Goal: Task Accomplishment & Management: Complete application form

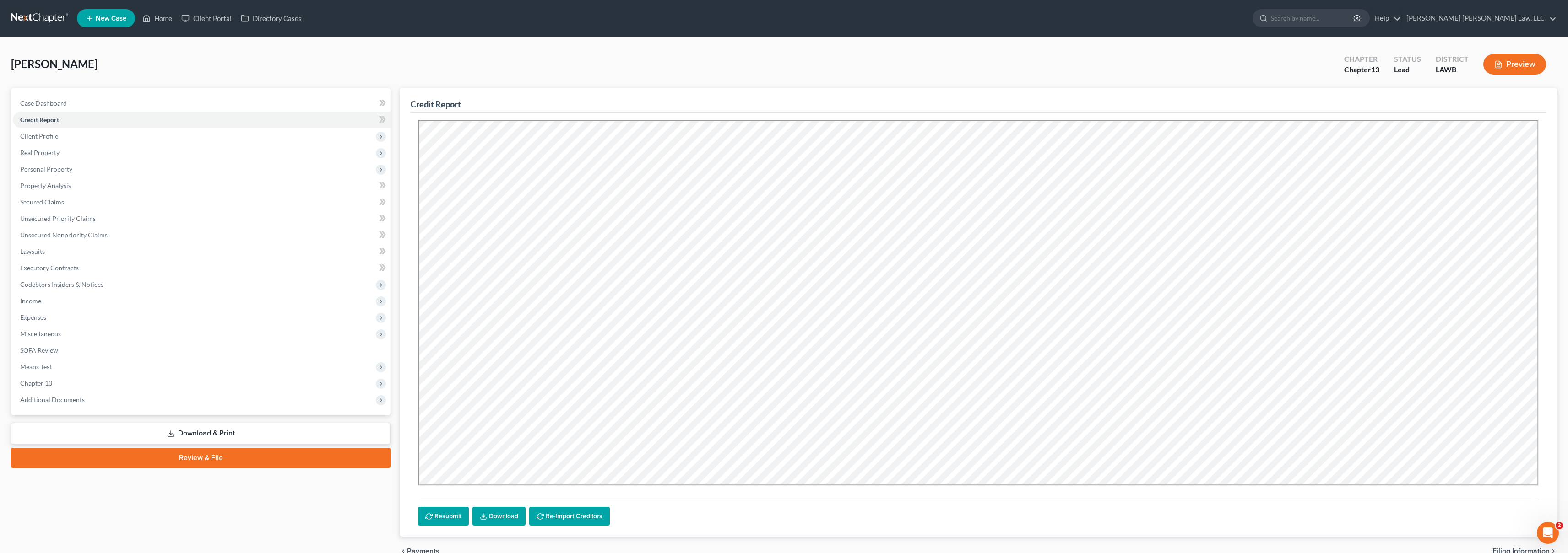
click at [48, 14] on link at bounding box center [40, 18] width 59 height 16
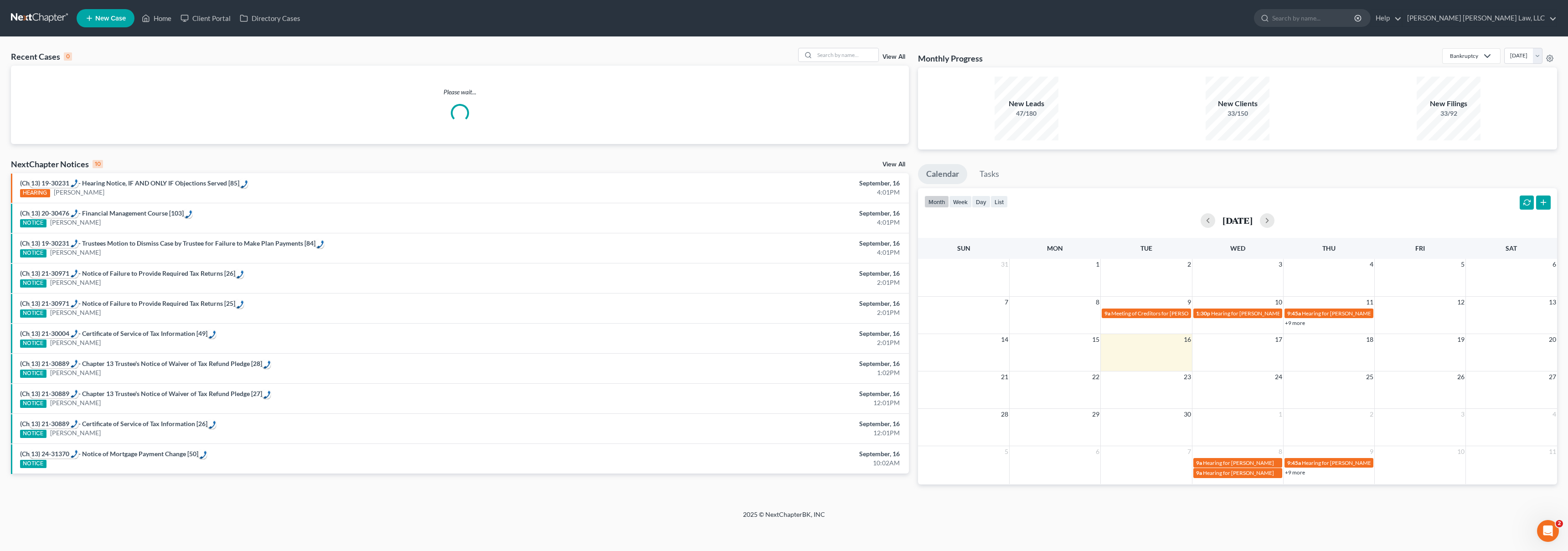
click at [108, 16] on span "New Case" at bounding box center [111, 18] width 30 height 7
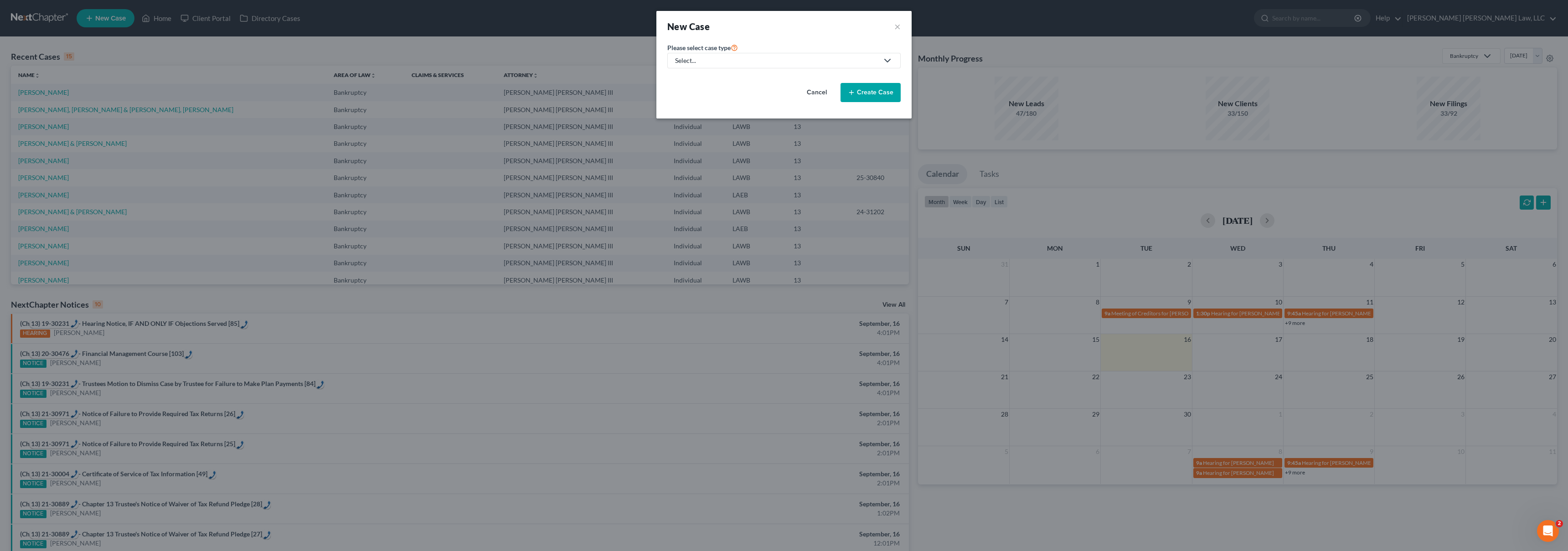
click at [746, 60] on div "Select..." at bounding box center [777, 60] width 203 height 9
click at [718, 77] on div "Bankruptcy" at bounding box center [716, 79] width 81 height 9
select select "36"
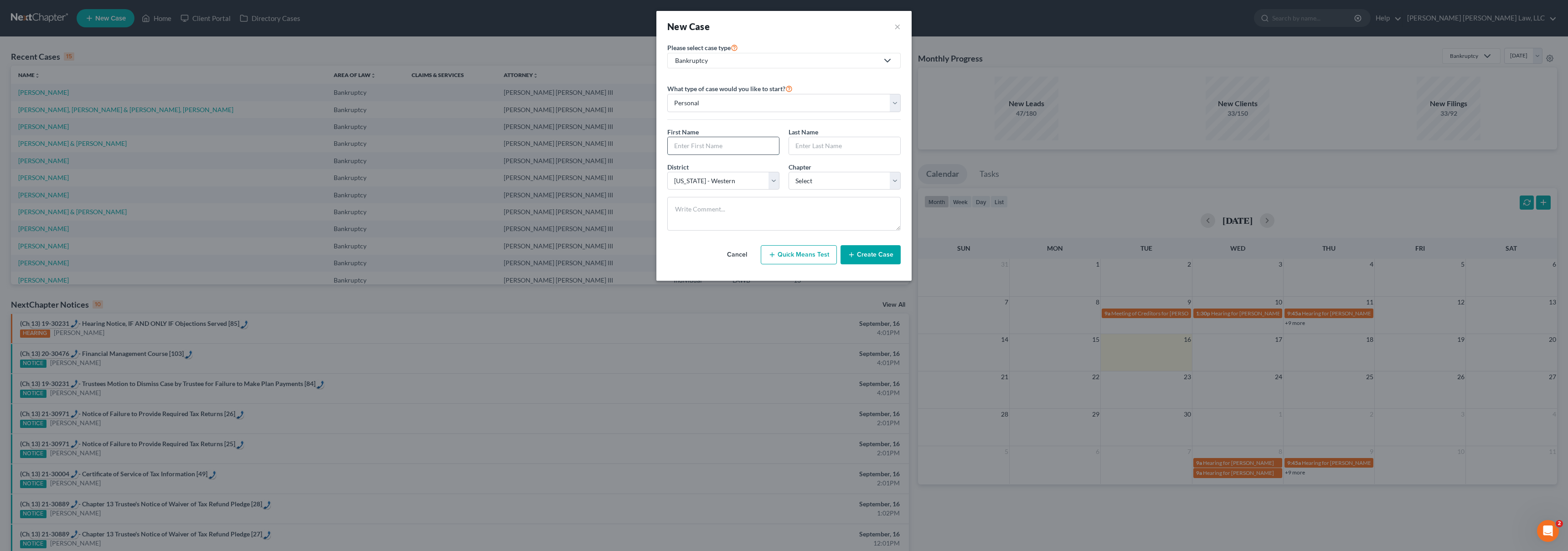
click at [710, 152] on input "text" at bounding box center [723, 146] width 111 height 17
type input "Angela"
type input "Templeton"
click at [847, 180] on select "Select 7 11 12 13" at bounding box center [844, 181] width 112 height 18
select select "3"
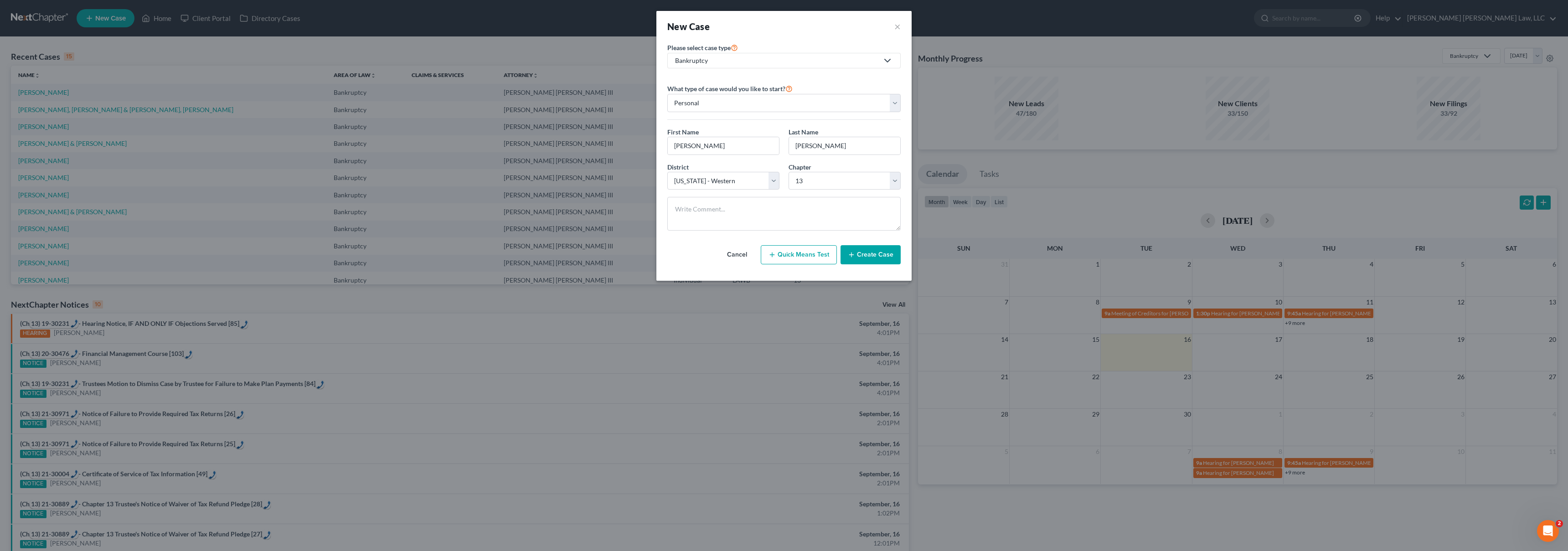
click at [877, 256] on button "Create Case" at bounding box center [870, 254] width 60 height 19
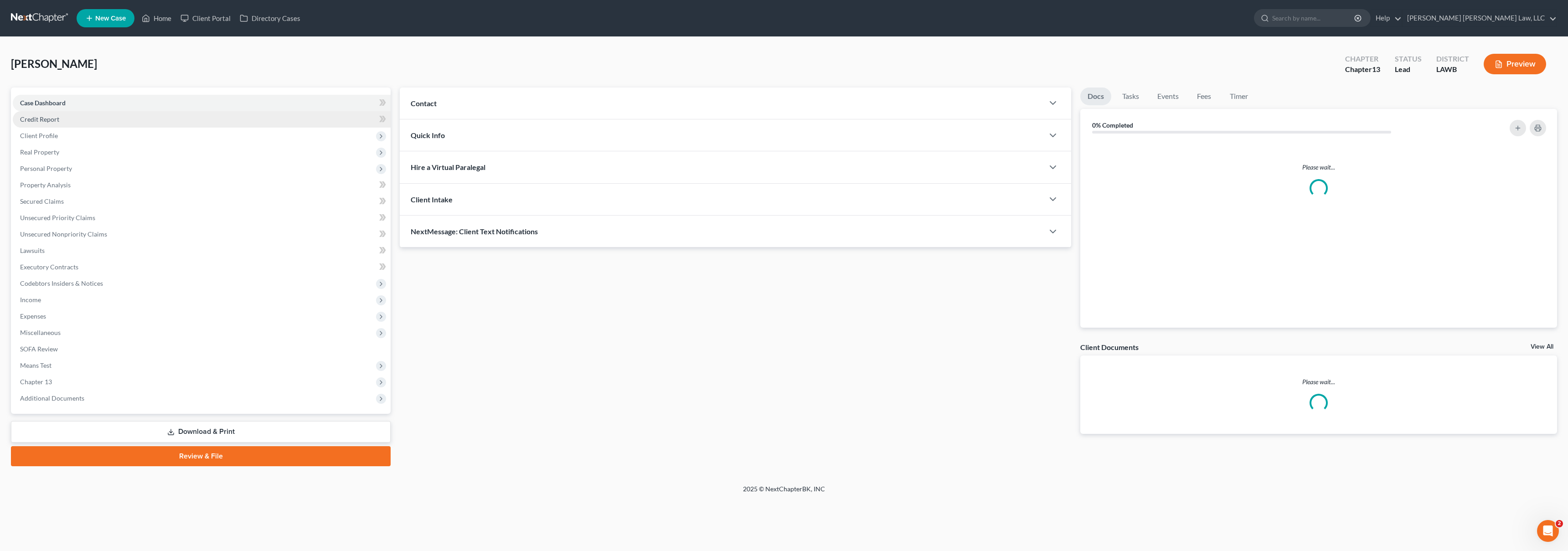
click at [57, 121] on span "Credit Report" at bounding box center [40, 119] width 39 height 8
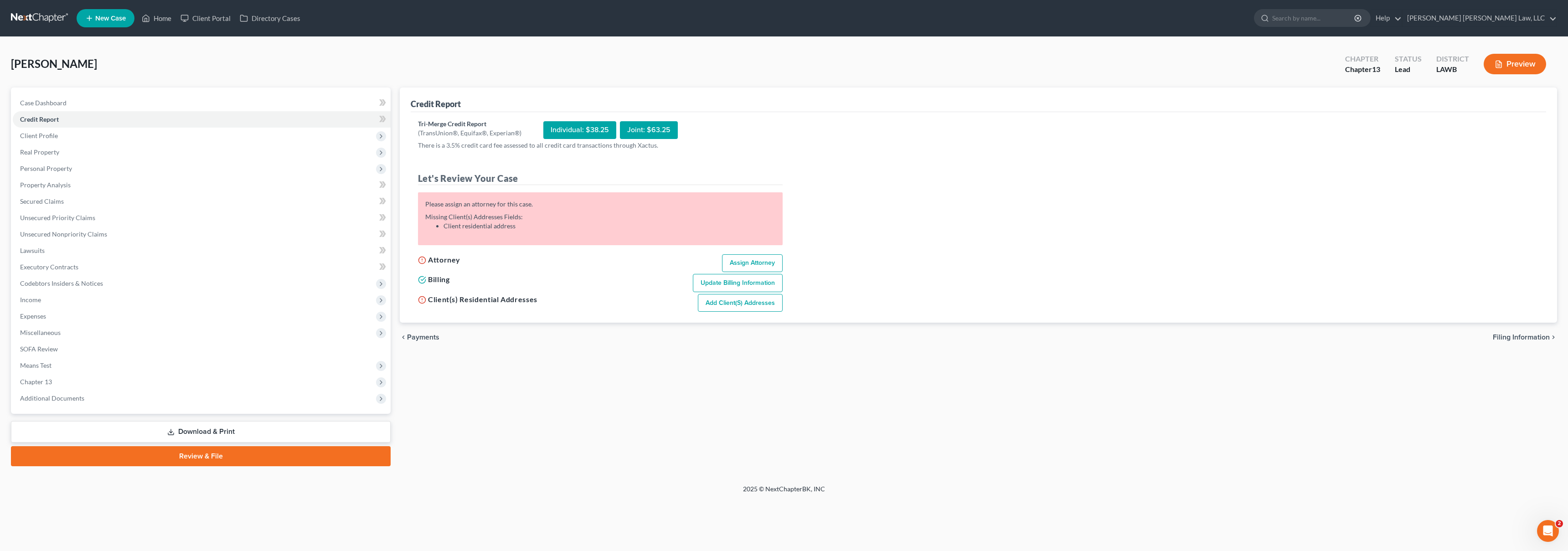
click at [765, 264] on link "Assign Attorney" at bounding box center [752, 264] width 61 height 18
select select "1"
select select "0"
select select "3"
select select "36"
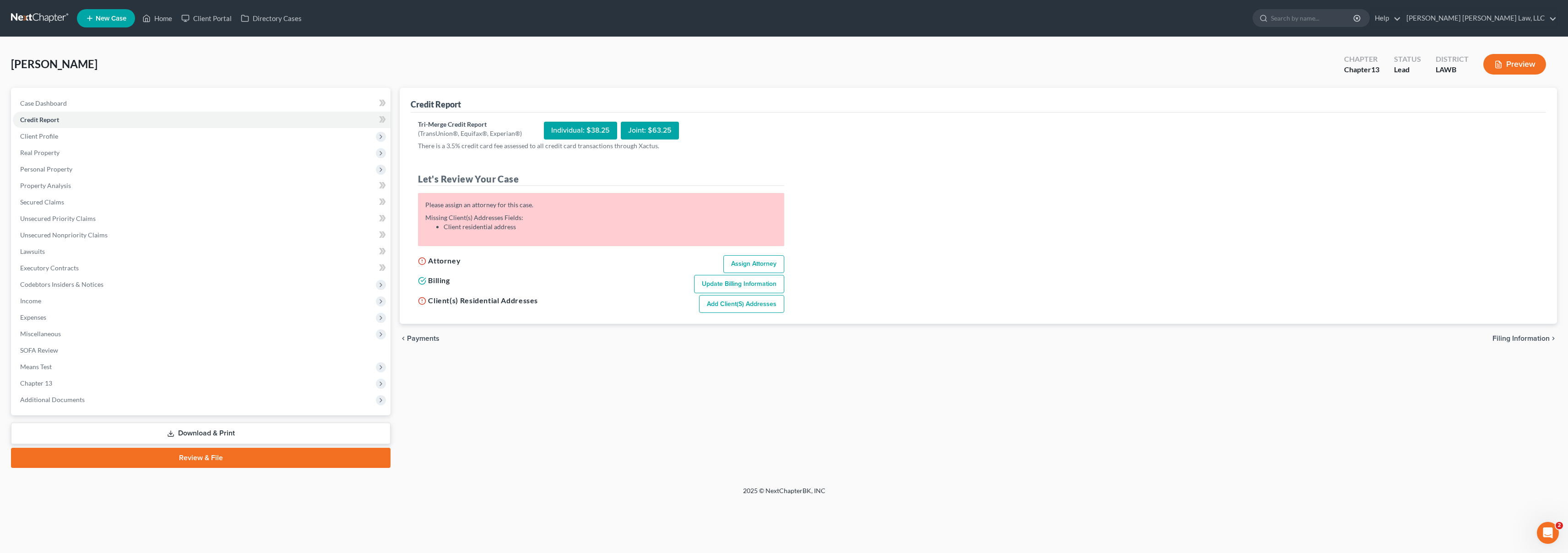
select select "19"
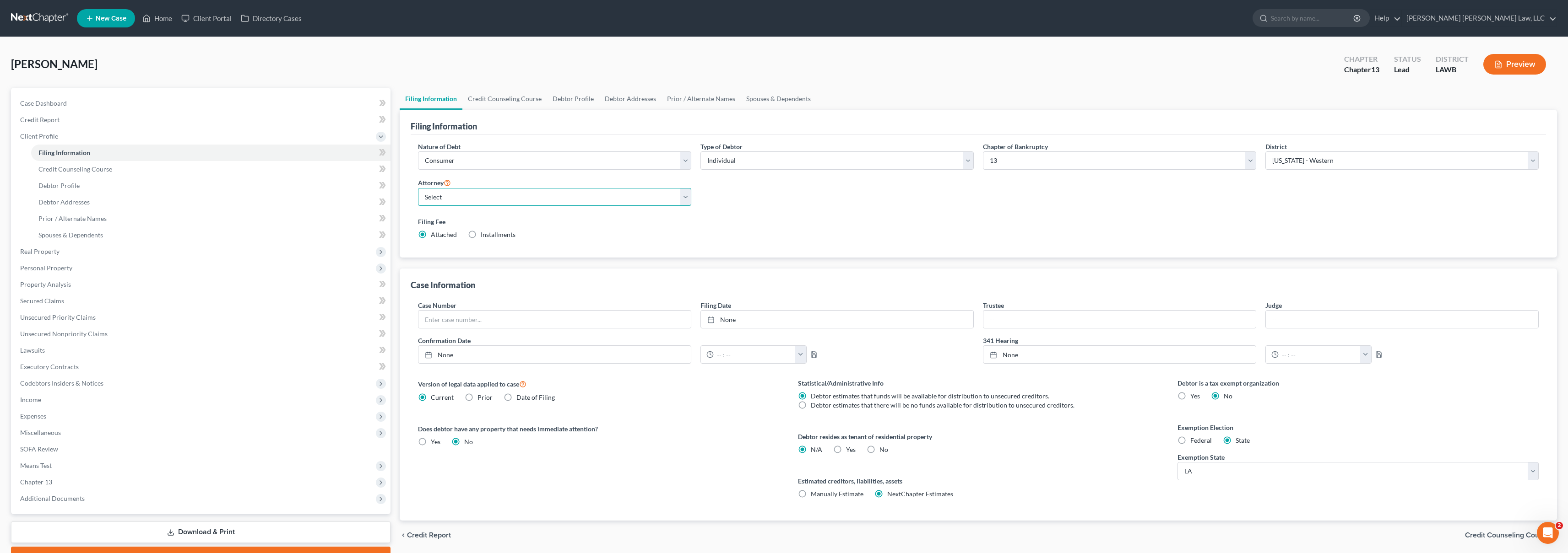
click at [553, 199] on select "Select E. Orum Young III - LAWB E. Orum Young III - LAMB E. Orum Young III - LA…" at bounding box center [554, 197] width 273 height 18
select select "0"
click at [41, 123] on span "Credit Report" at bounding box center [40, 119] width 39 height 8
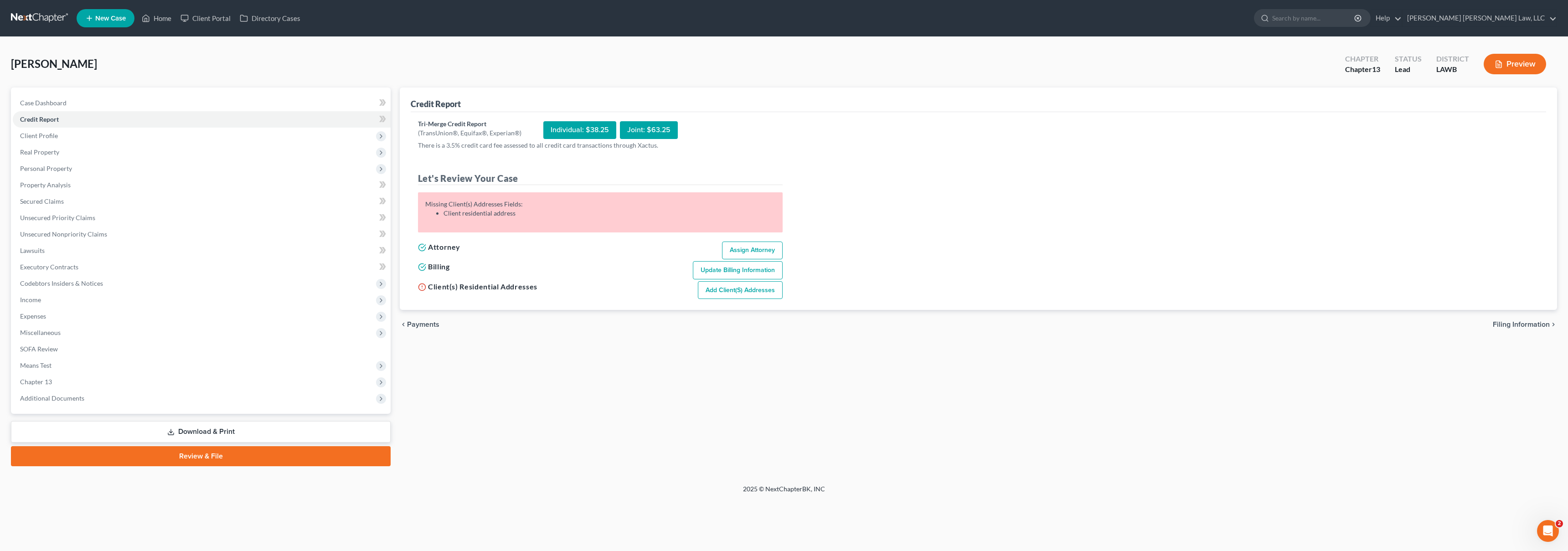
click at [760, 284] on link "Add Client(s) Addresses" at bounding box center [740, 290] width 85 height 18
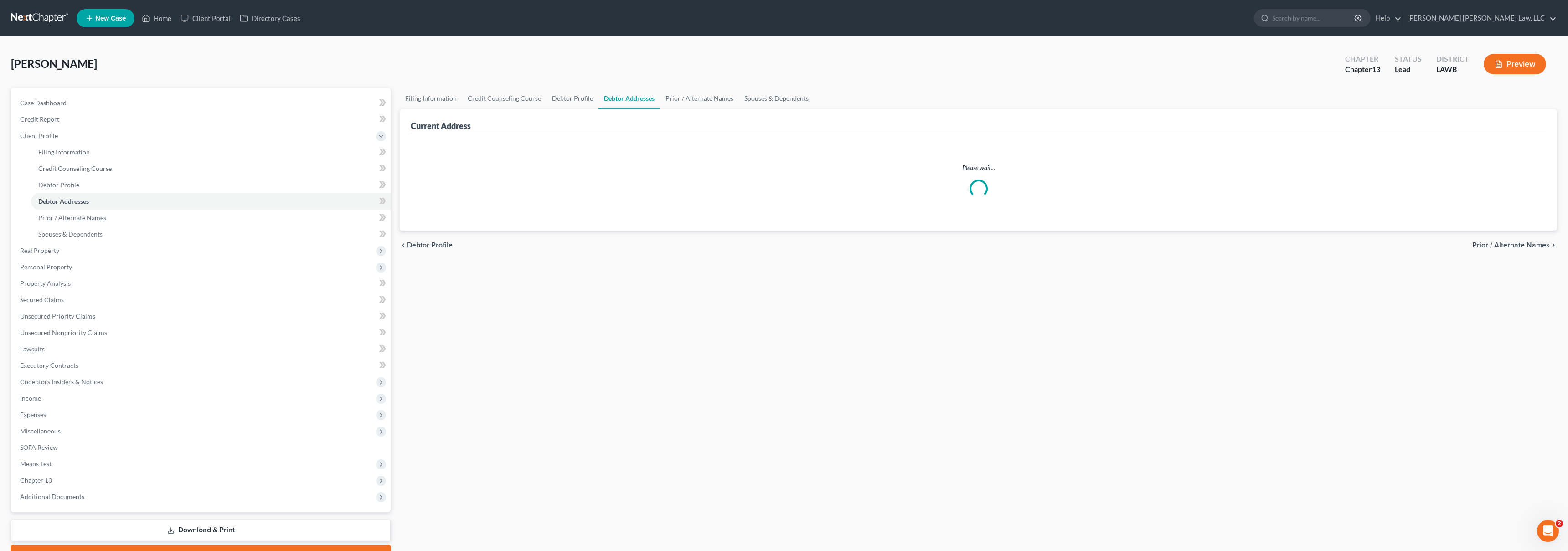
select select "0"
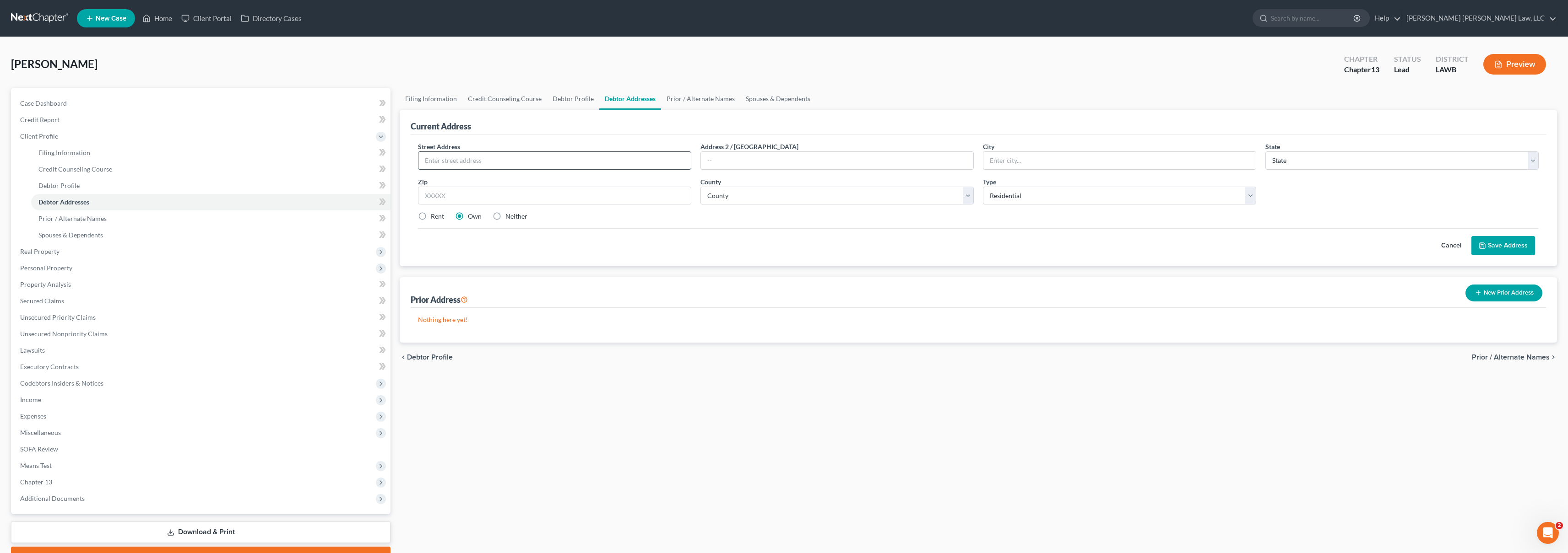
click at [455, 159] on input "text" at bounding box center [554, 161] width 273 height 17
click at [561, 158] on input "text" at bounding box center [554, 161] width 273 height 17
type input "5 Sapp Lane"
type input "Rayville"
select select "19"
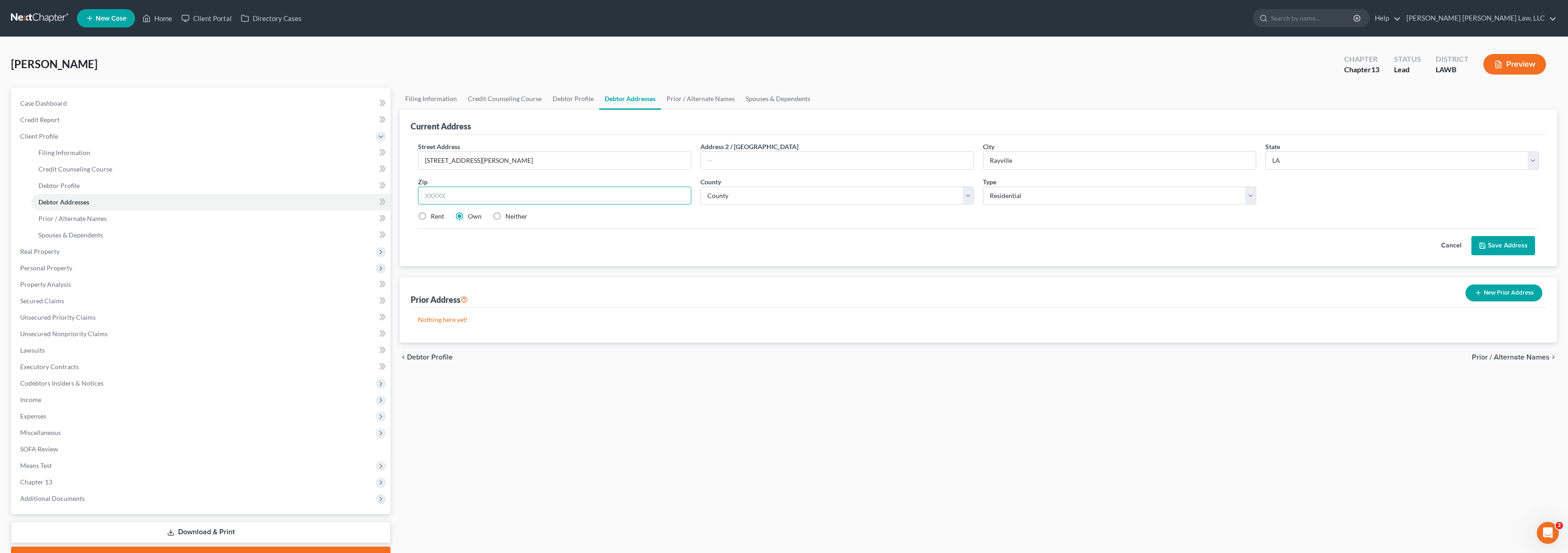
type input "l"
type input "71269"
select select "41"
click at [1493, 243] on button "Save Address" at bounding box center [1503, 245] width 64 height 19
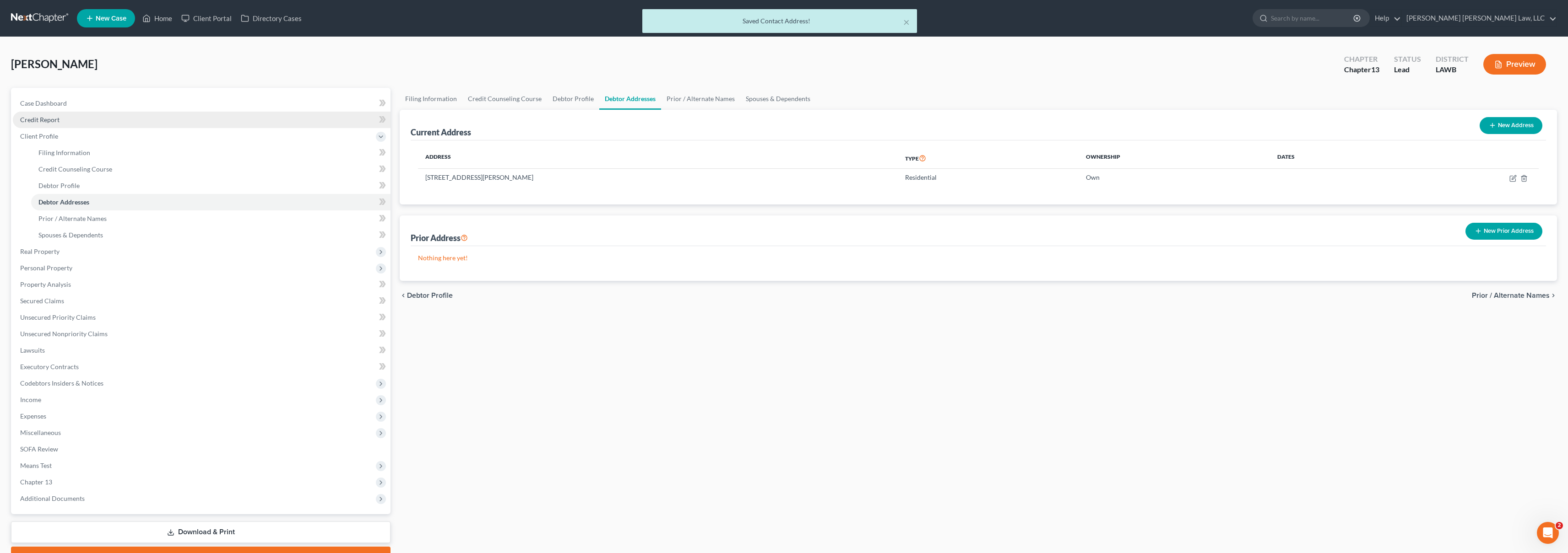
click at [79, 119] on link "Credit Report" at bounding box center [202, 120] width 378 height 16
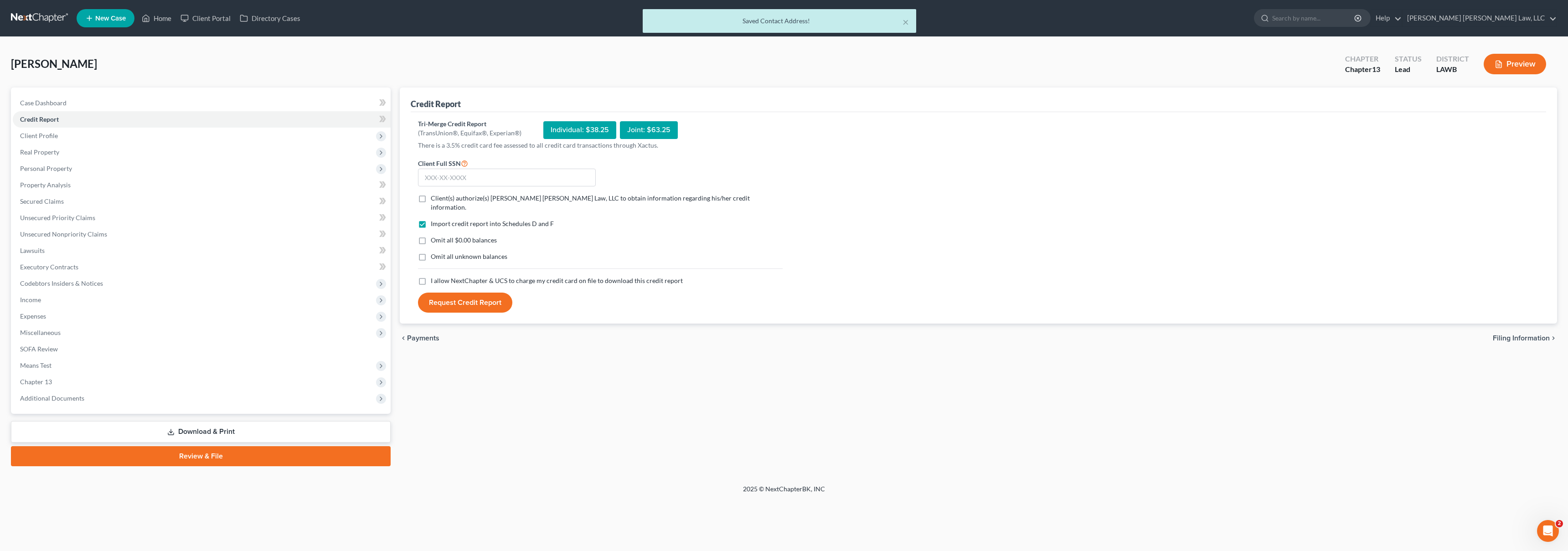
click at [431, 276] on label "I allow NextChapter & UCS to charge my credit card on file to download this cre…" at bounding box center [557, 281] width 252 height 9
click at [435, 276] on input "I allow NextChapter & UCS to charge my credit card on file to download this cre…" at bounding box center [438, 279] width 6 height 6
checkbox input "true"
click at [431, 252] on label "Omit all unknown balances" at bounding box center [469, 256] width 77 height 9
click at [435, 252] on input "Omit all unknown balances" at bounding box center [438, 255] width 6 height 6
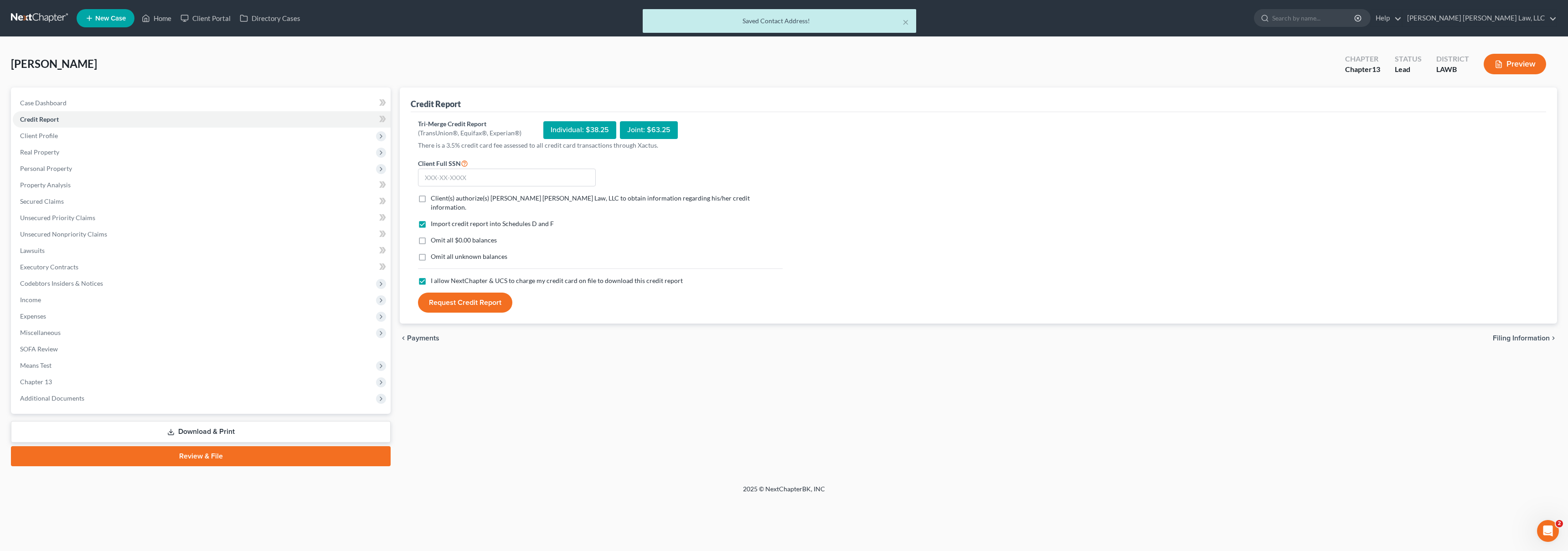
checkbox input "true"
click at [431, 236] on label "Omit all $0.00 balances" at bounding box center [464, 240] width 66 height 9
click at [435, 236] on input "Omit all $0.00 balances" at bounding box center [438, 239] width 6 height 6
checkbox input "true"
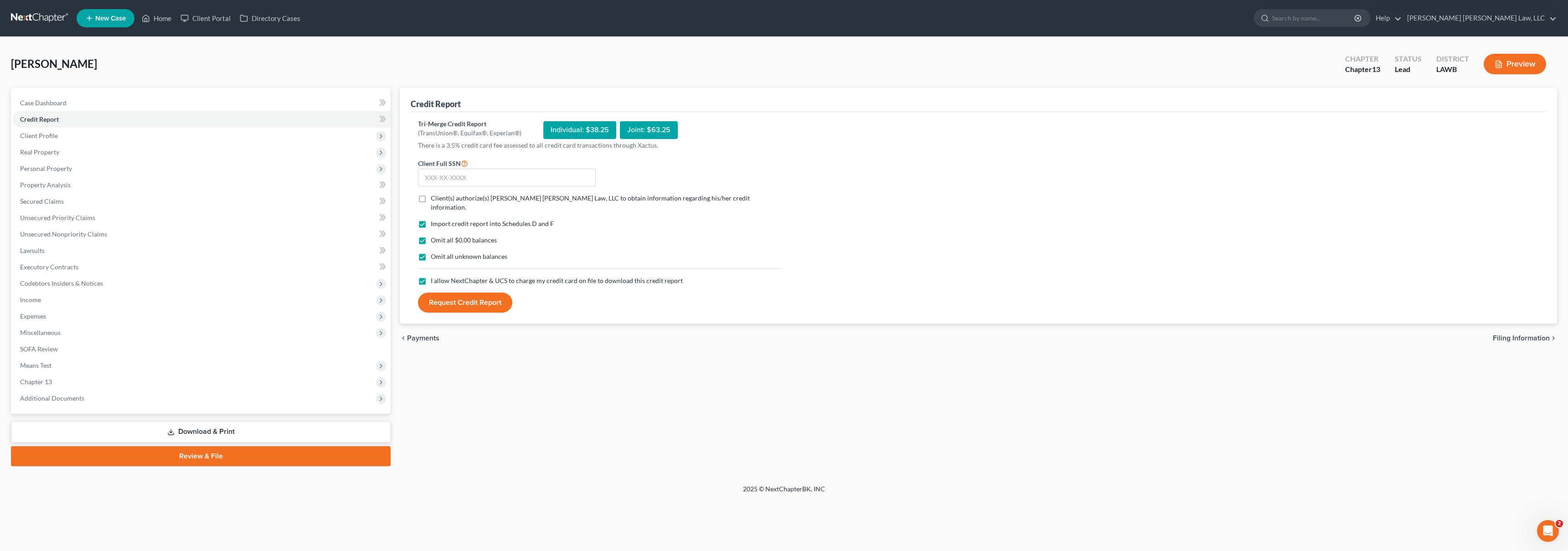
click at [431, 197] on label "Client(s) authorize(s) E. Orum Young Law, LLC to obtain information regarding h…" at bounding box center [607, 203] width 352 height 18
click at [435, 197] on input "Client(s) authorize(s) E. Orum Young Law, LLC to obtain information regarding h…" at bounding box center [438, 197] width 6 height 6
checkbox input "true"
click at [447, 181] on input "text" at bounding box center [507, 178] width 178 height 18
type input "433-33-3071"
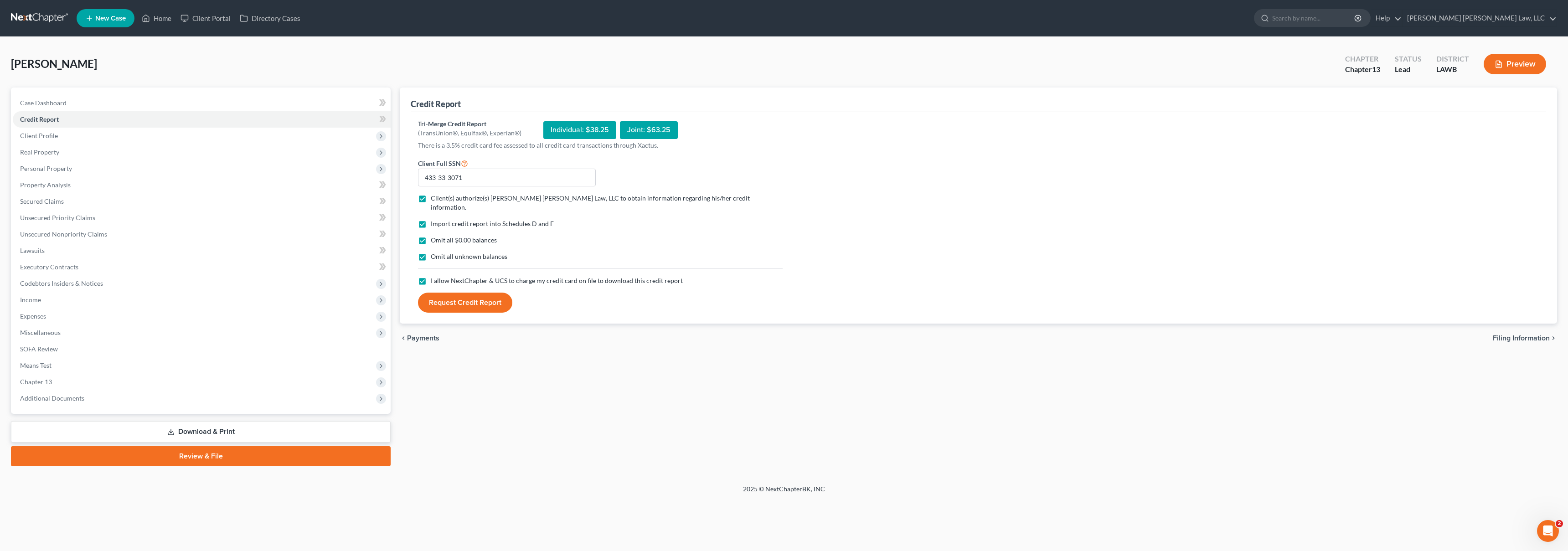
click at [468, 294] on button "Request Credit Report" at bounding box center [465, 303] width 94 height 20
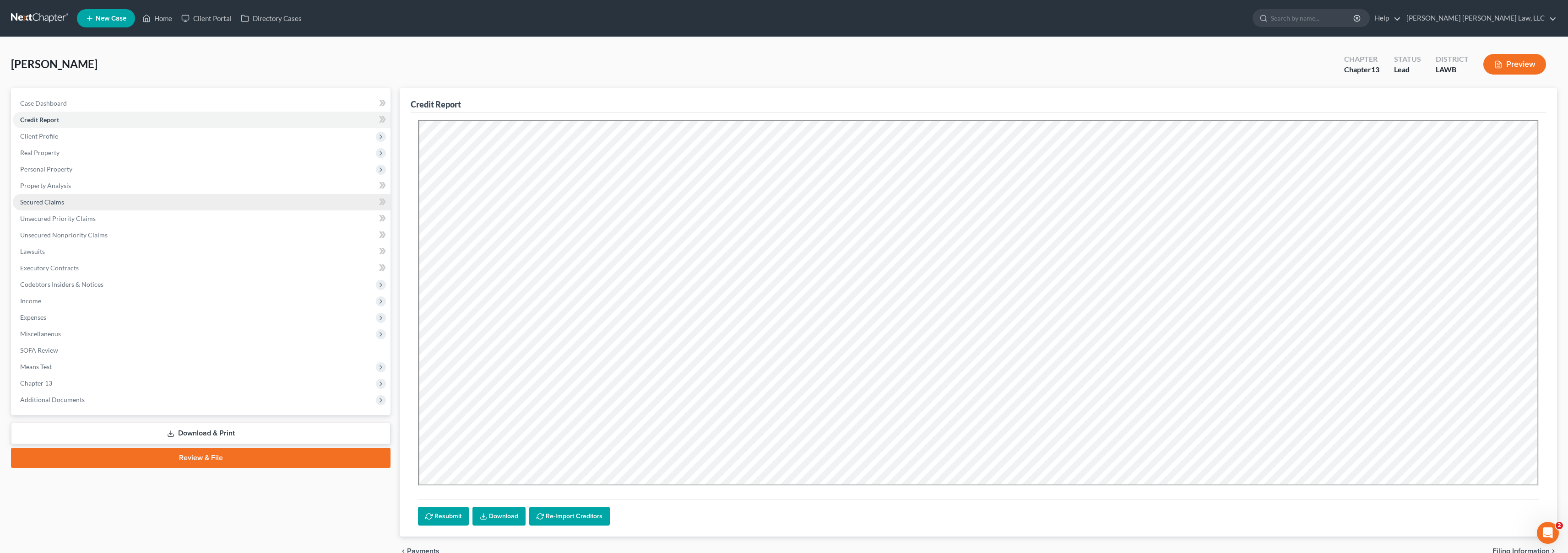
click at [45, 198] on span "Secured Claims" at bounding box center [42, 202] width 44 height 8
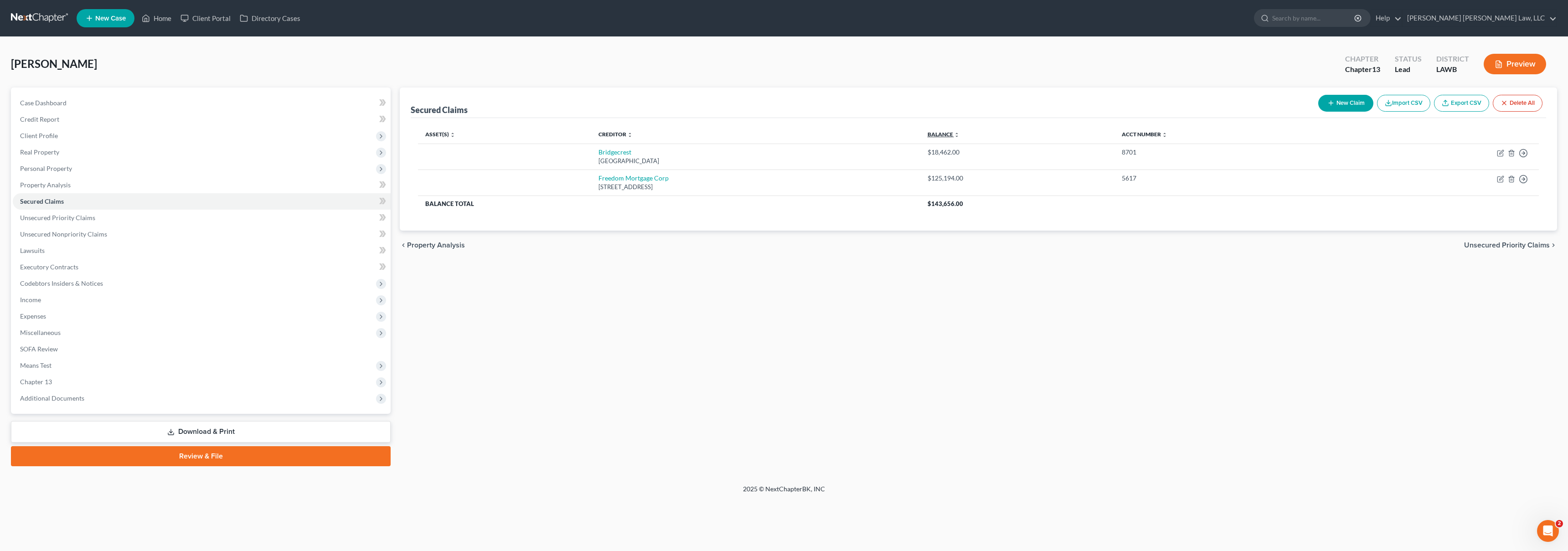
click at [959, 136] on link "Balance expand_more expand_less unfold_more" at bounding box center [943, 134] width 32 height 7
click at [78, 118] on link "Credit Report" at bounding box center [201, 119] width 378 height 16
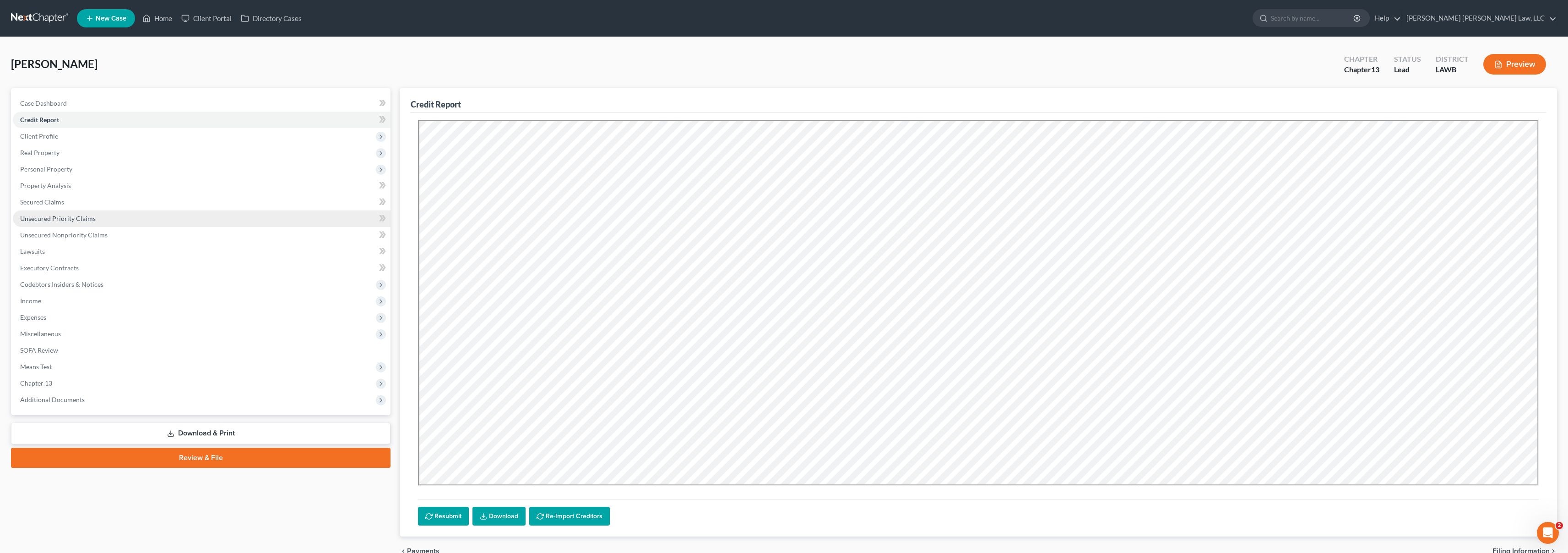
click at [87, 221] on span "Unsecured Priority Claims" at bounding box center [58, 218] width 76 height 8
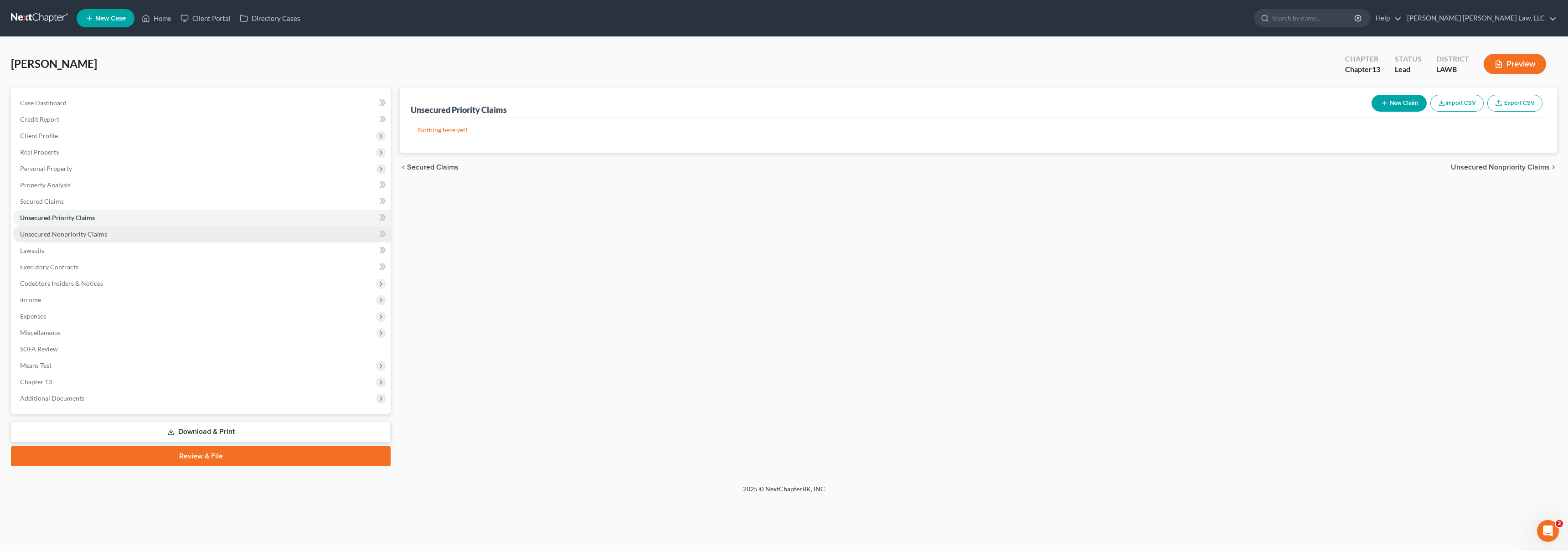
click at [96, 234] on span "Unsecured Nonpriority Claims" at bounding box center [63, 234] width 87 height 8
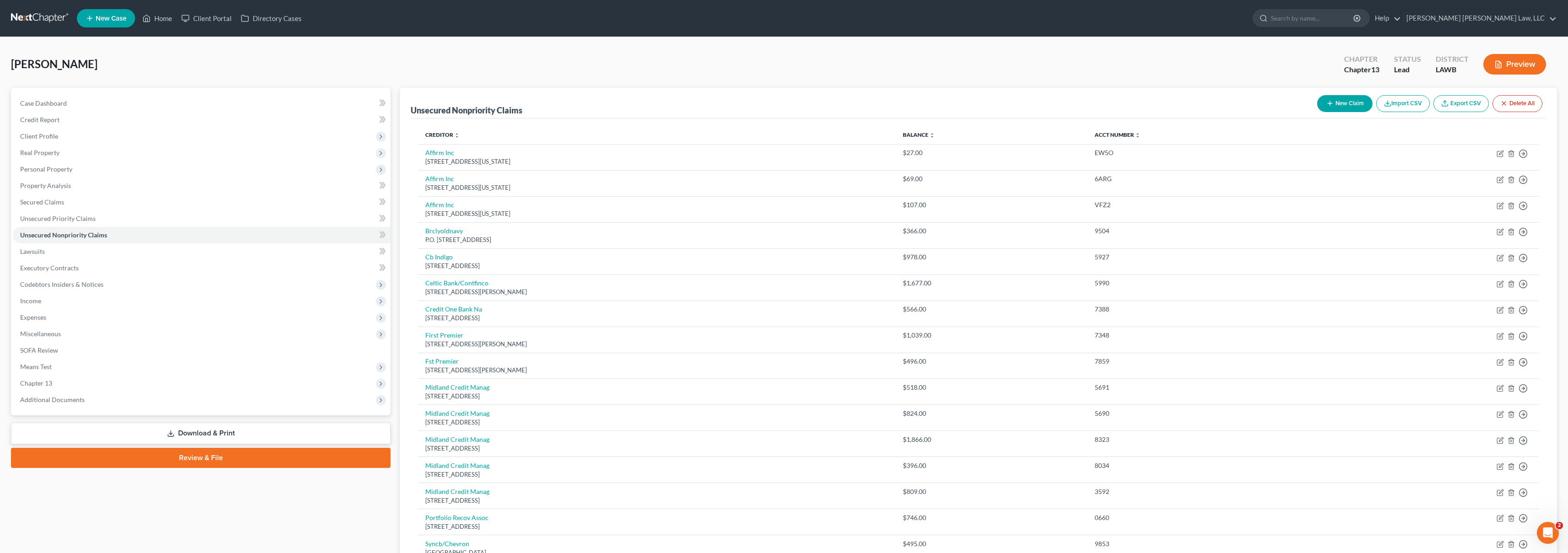
click at [973, 138] on th "Balance expand_more expand_less unfold_more" at bounding box center [992, 135] width 192 height 18
click at [935, 136] on link "Balance expand_more expand_less unfold_more" at bounding box center [919, 134] width 32 height 7
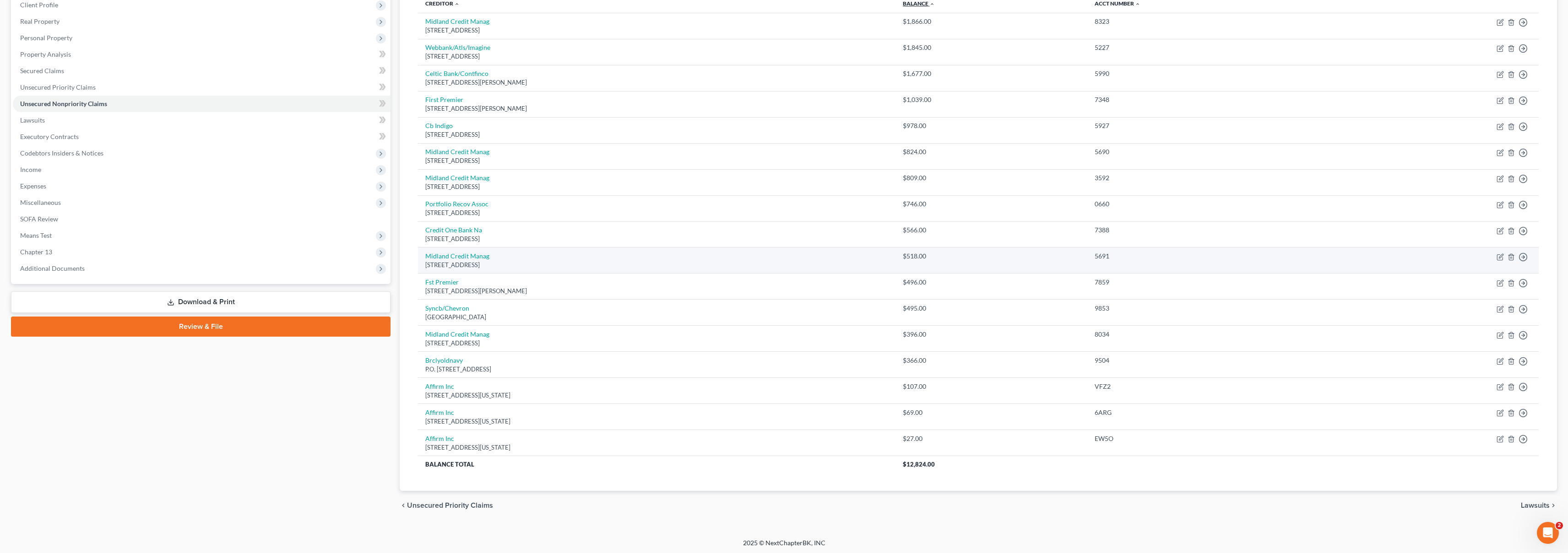
scroll to position [133, 0]
